Goal: Understand site structure: Grasp the organization and layout of the website

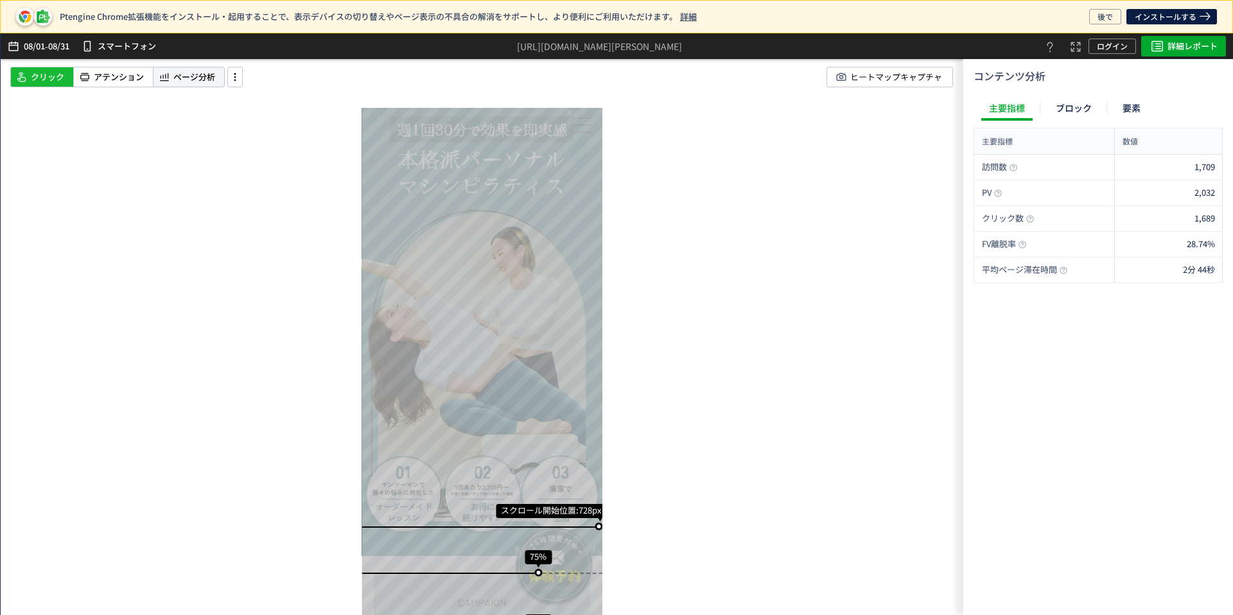
click at [169, 82] on icon at bounding box center [164, 76] width 13 height 15
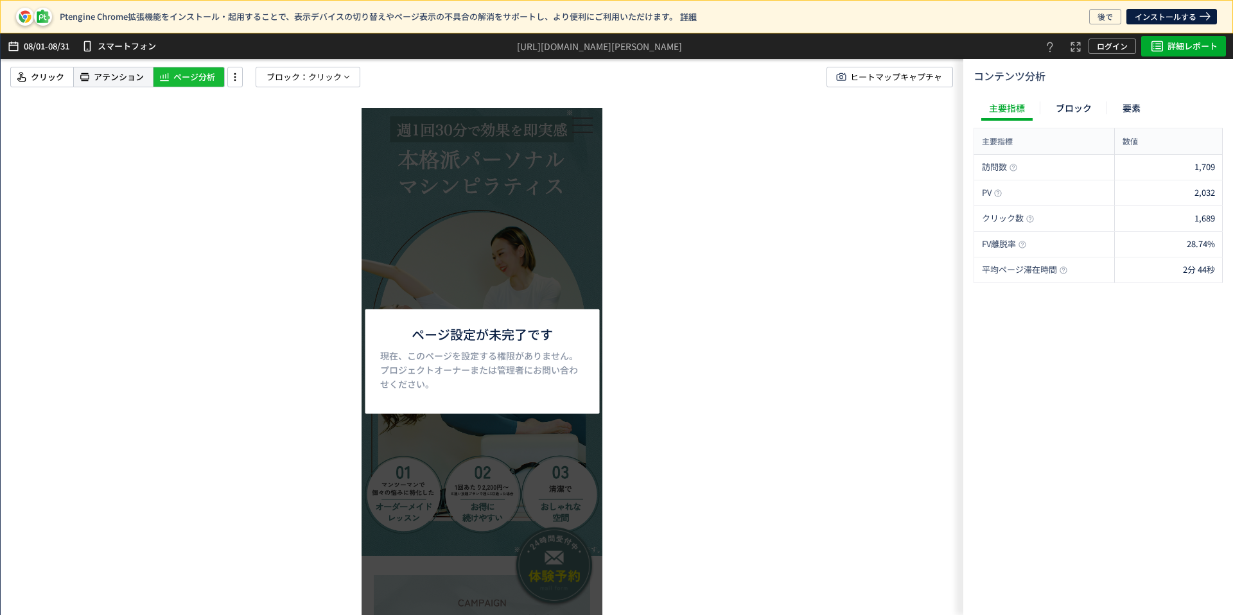
click at [95, 71] on span "アテンション" at bounding box center [119, 77] width 50 height 12
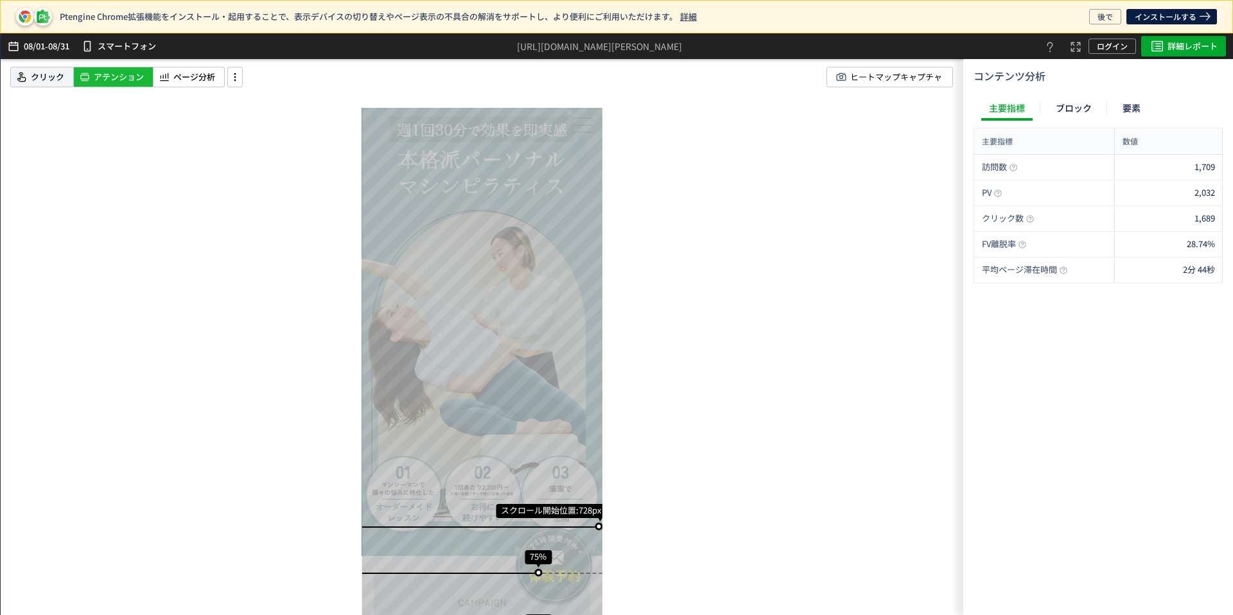
click at [48, 72] on span "クリック" at bounding box center [47, 77] width 33 height 12
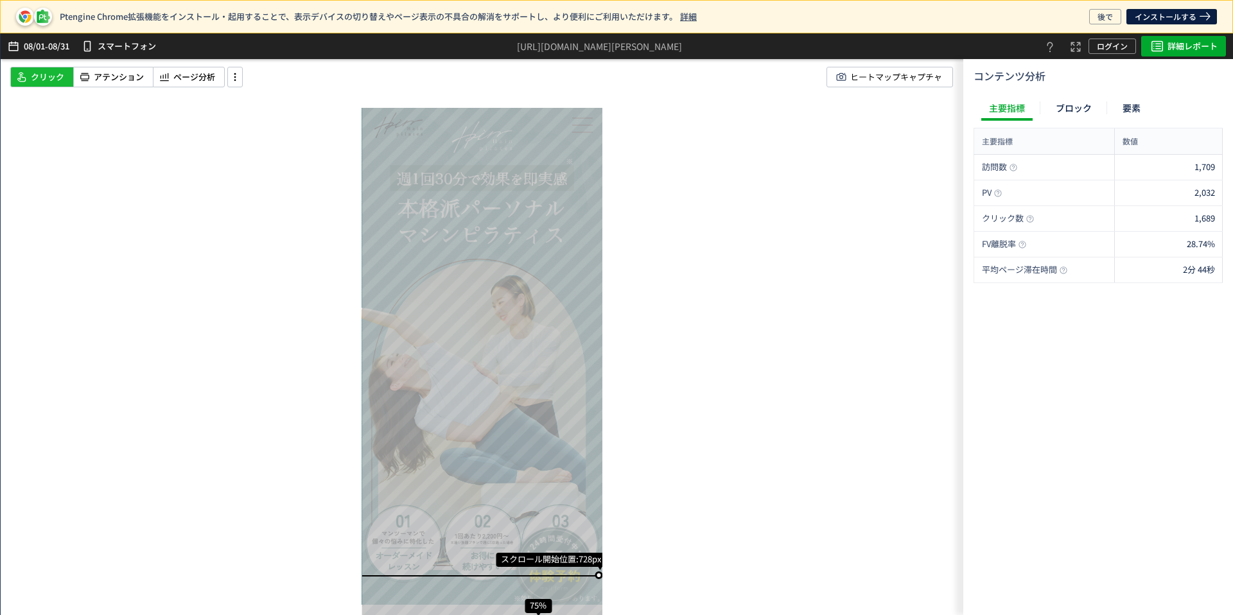
drag, startPoint x: 565, startPoint y: 193, endPoint x: 561, endPoint y: 174, distance: 19.8
drag, startPoint x: 522, startPoint y: 346, endPoint x: 531, endPoint y: 285, distance: 61.0
drag, startPoint x: 791, startPoint y: 244, endPoint x: 796, endPoint y: 196, distance: 48.5
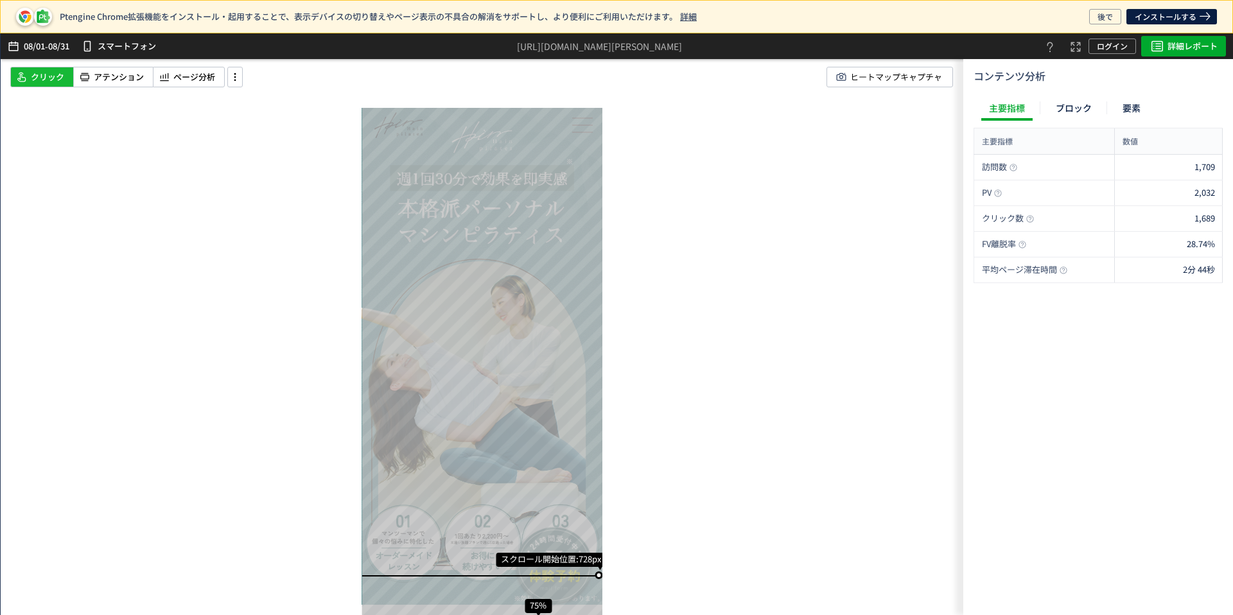
click at [792, 236] on div "スクロール開始位置:728px スクロール到達率 75% スクロール到達率 75% スクロール到達率 74% スクロール到達率 74% スクロール到達率 74…" at bounding box center [482, 324] width 963 height 582
click at [867, 79] on span "ヒートマップキャプチャ" at bounding box center [897, 76] width 92 height 19
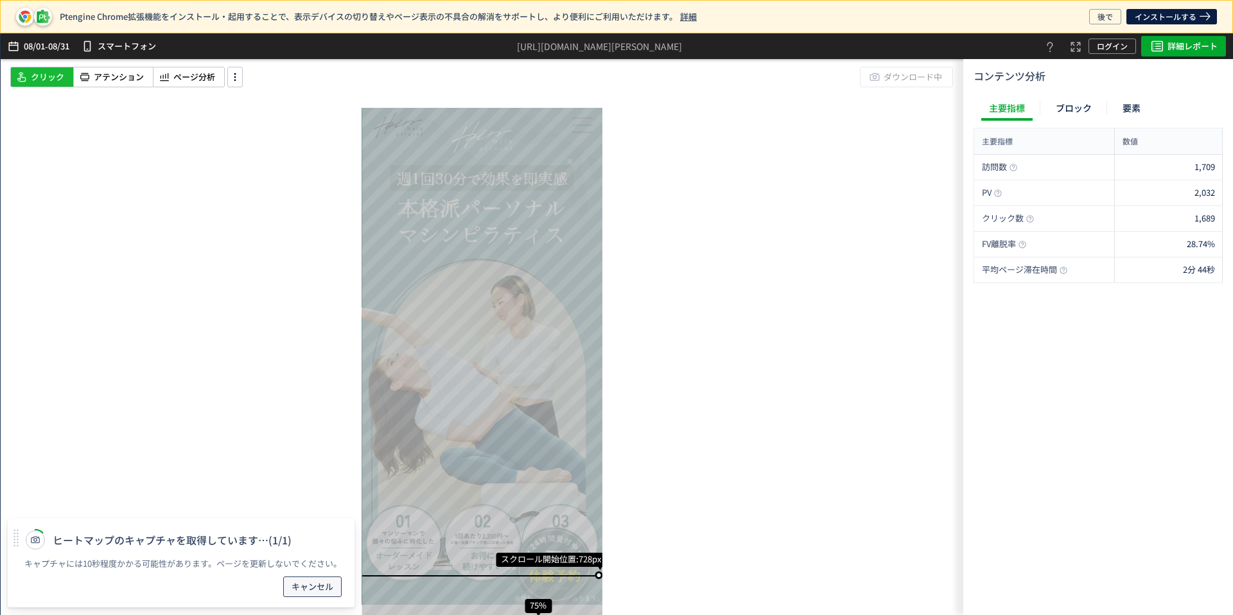
click at [334, 588] on button "キャンセル" at bounding box center [312, 587] width 58 height 21
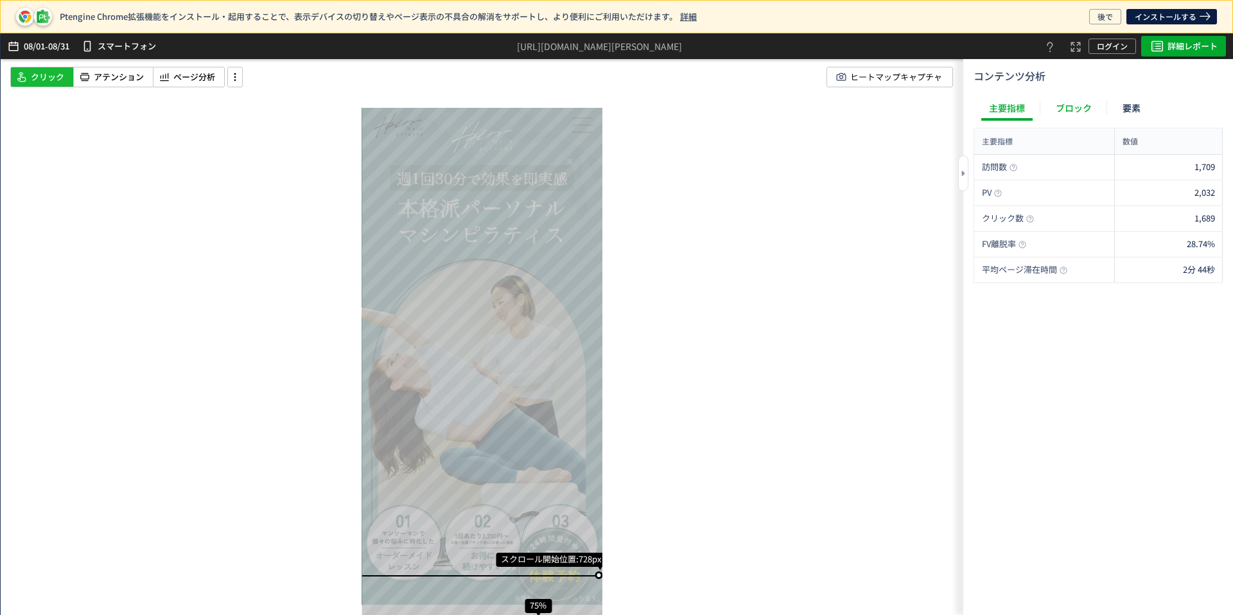
click at [1091, 104] on div "ブロック" at bounding box center [1073, 108] width 51 height 26
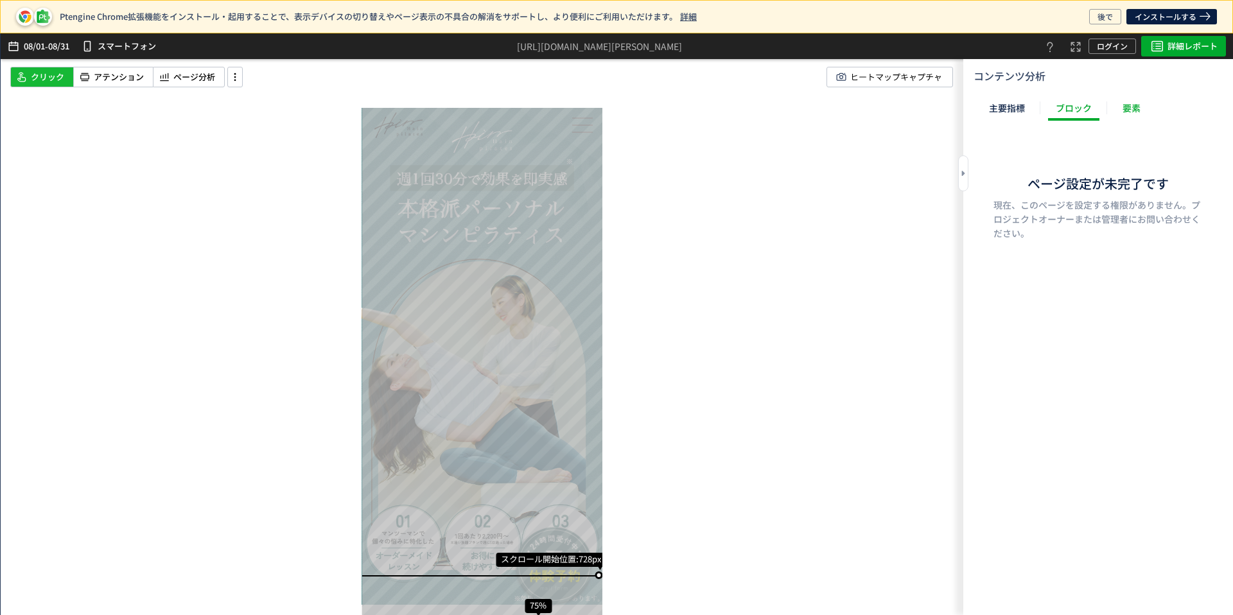
click at [1122, 106] on div "要素" at bounding box center [1131, 108] width 33 height 26
click at [1039, 114] on div "主要指標 ブロック 要素" at bounding box center [1065, 108] width 182 height 26
click at [1018, 109] on div "主要指標" at bounding box center [1007, 108] width 51 height 26
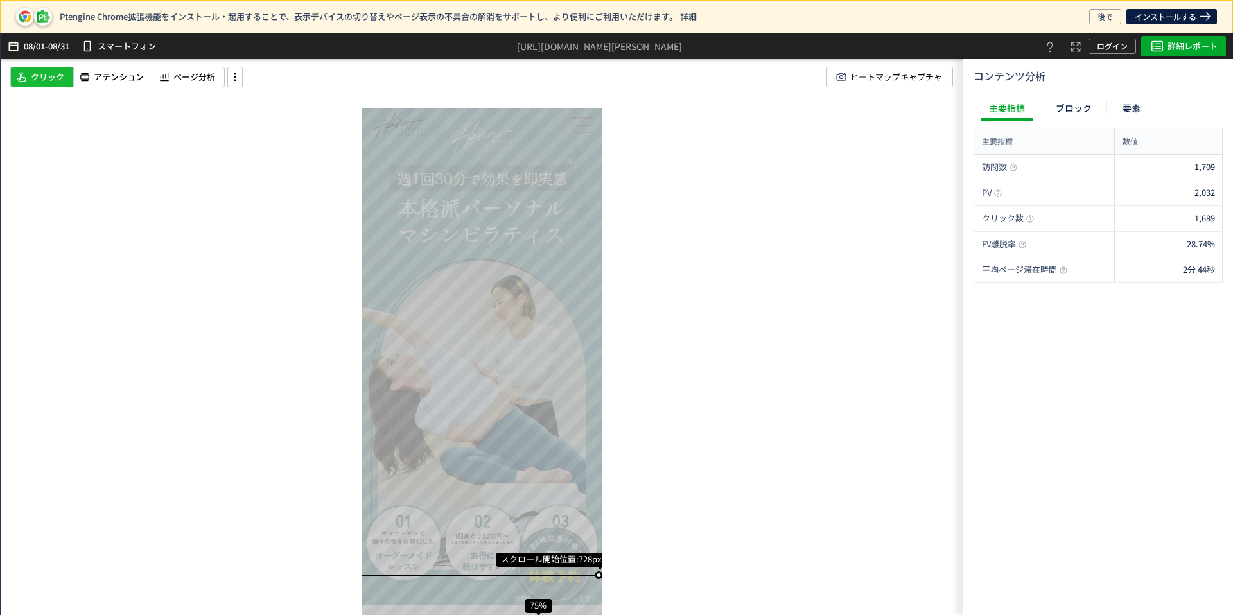
click at [56, 42] on p "08/31" at bounding box center [58, 46] width 21 height 26
click at [9, 48] on use "heatmap-top-bar" at bounding box center [14, 47] width 10 height 10
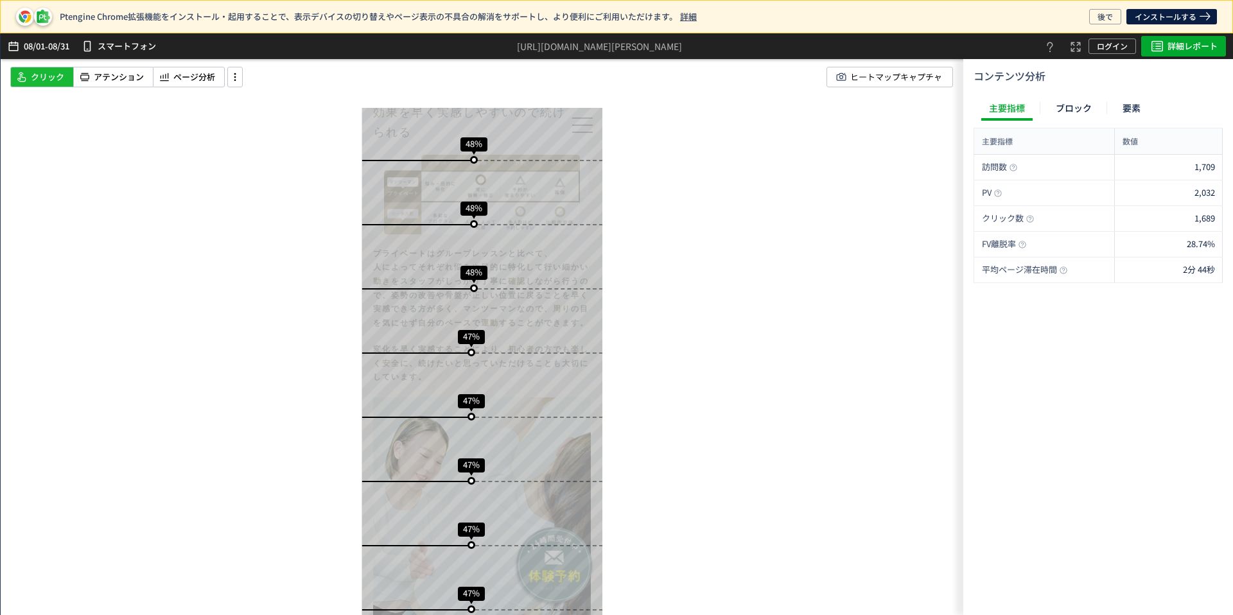
scroll to position [2631, 0]
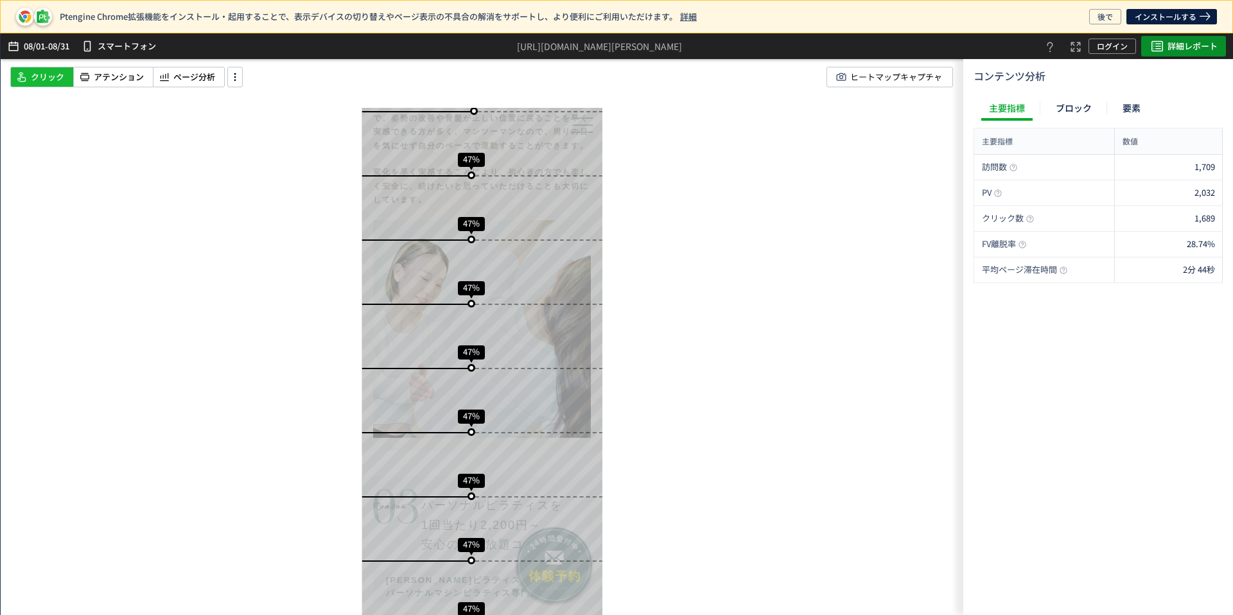
click at [1161, 41] on use "heatmap-top-bar" at bounding box center [1158, 46] width 12 height 10
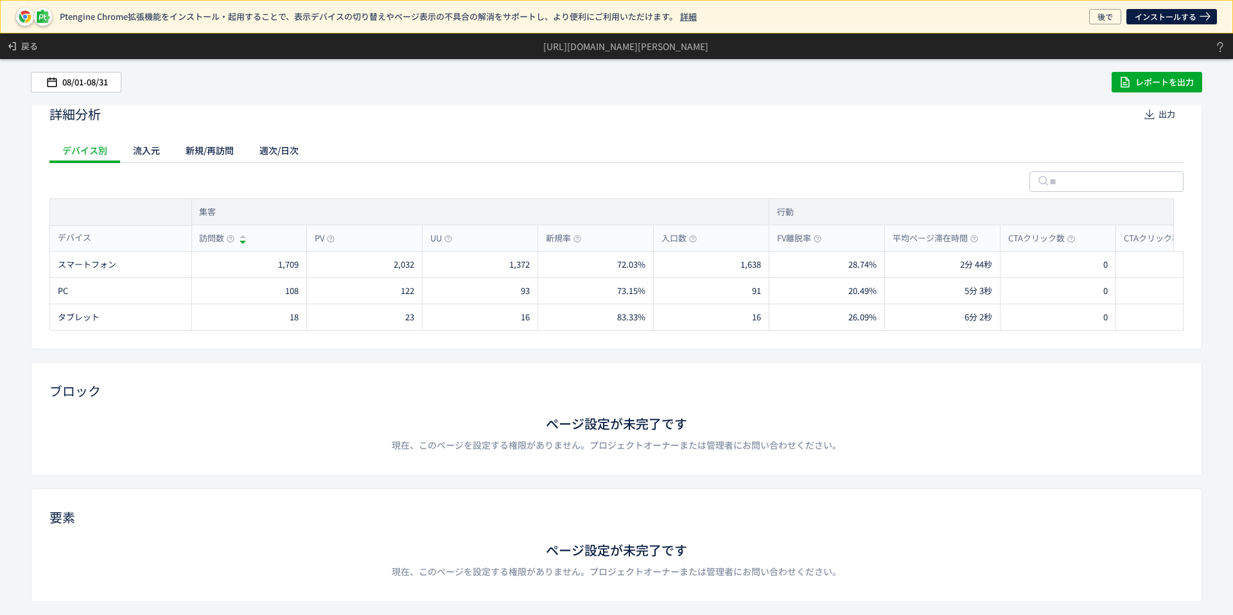
scroll to position [0, 0]
